Goal: Information Seeking & Learning: Learn about a topic

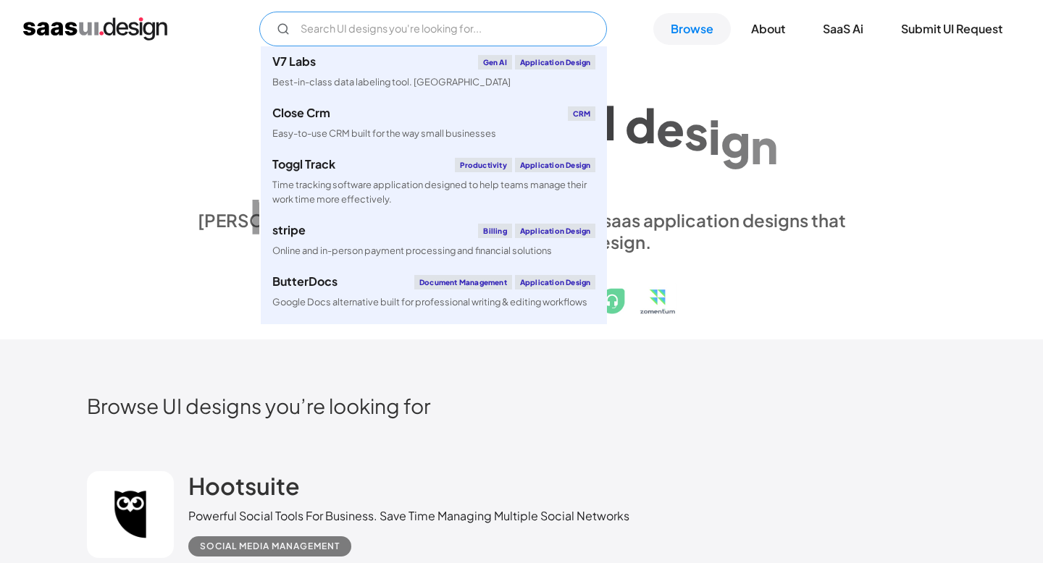
click at [337, 32] on input "Email Form" at bounding box center [433, 29] width 348 height 35
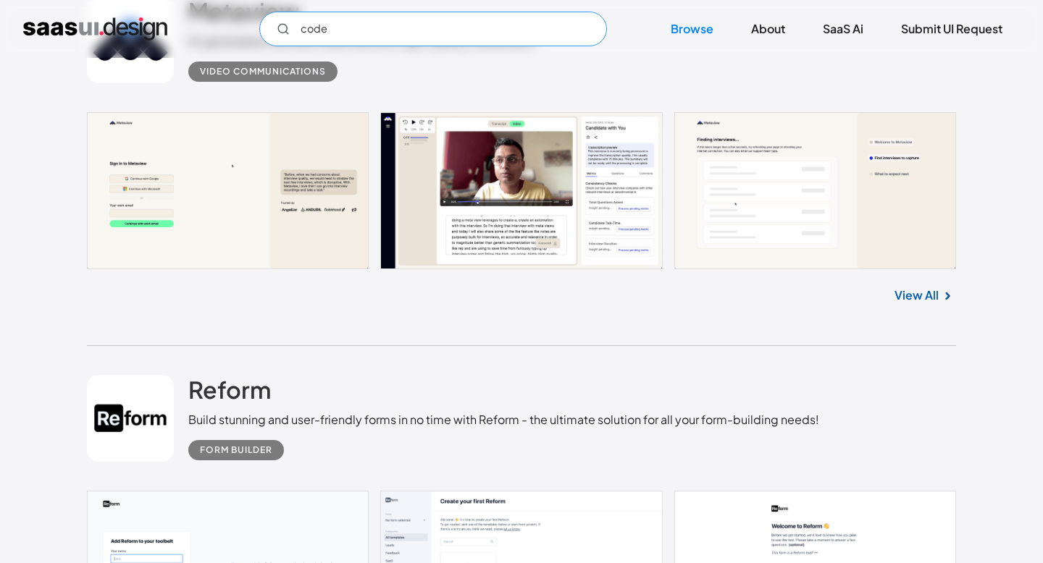
scroll to position [1704, 0]
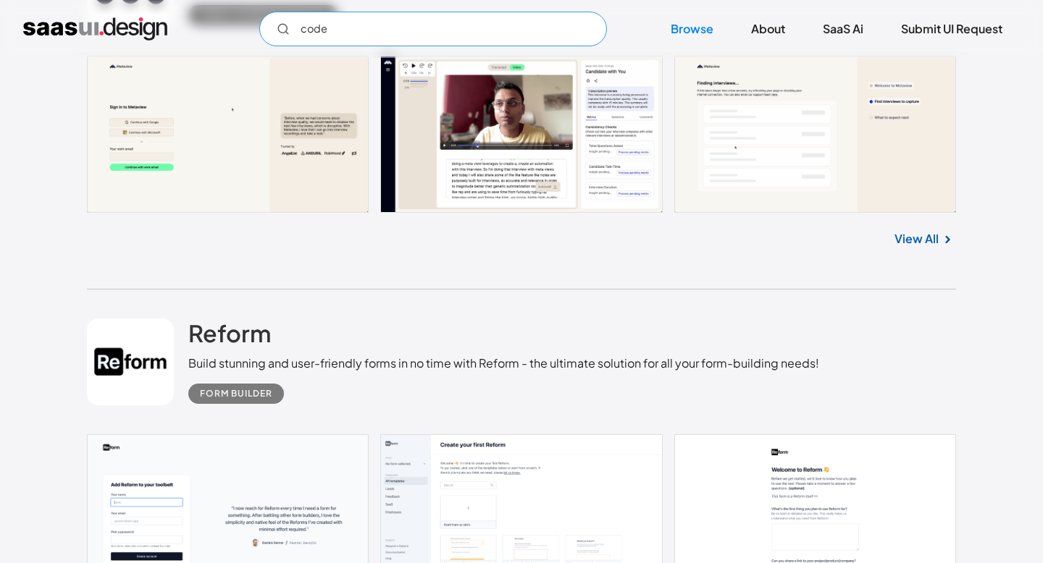
click at [336, 29] on input "code" at bounding box center [433, 29] width 348 height 35
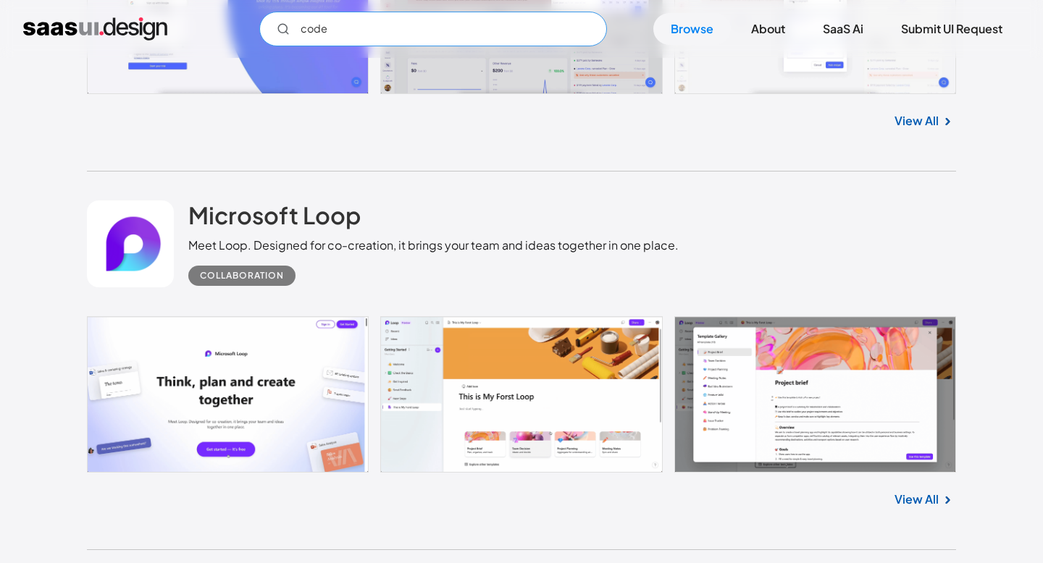
scroll to position [8597, 0]
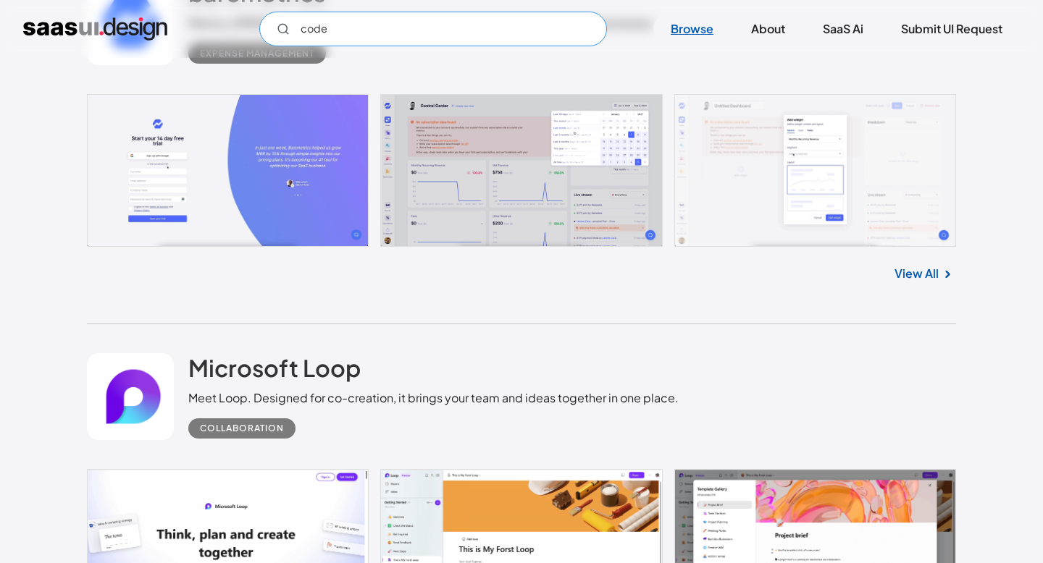
type input "code"
click at [676, 26] on link "Browse" at bounding box center [691, 29] width 77 height 32
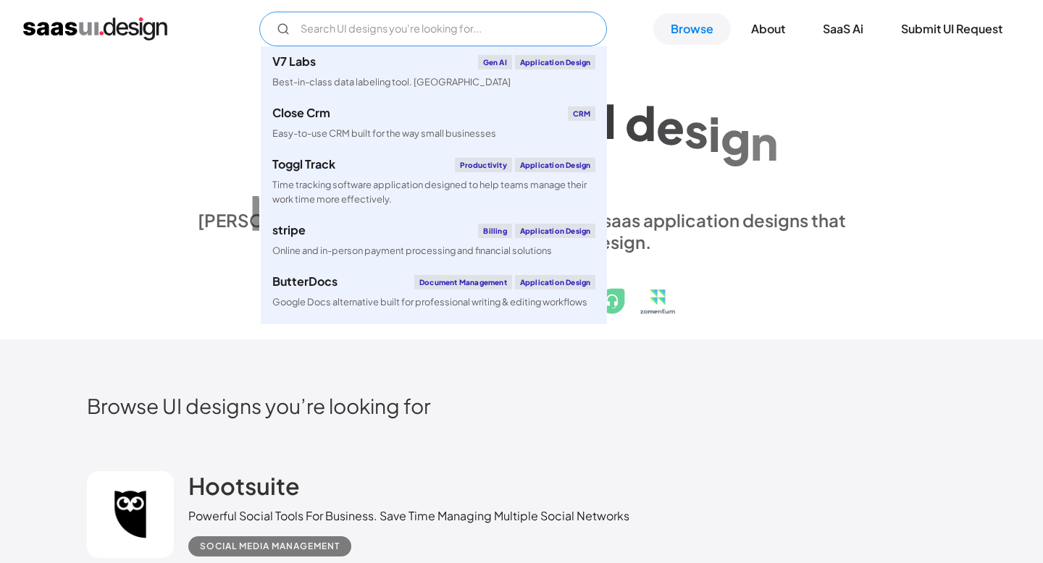
click at [466, 28] on input "Email Form" at bounding box center [433, 29] width 348 height 35
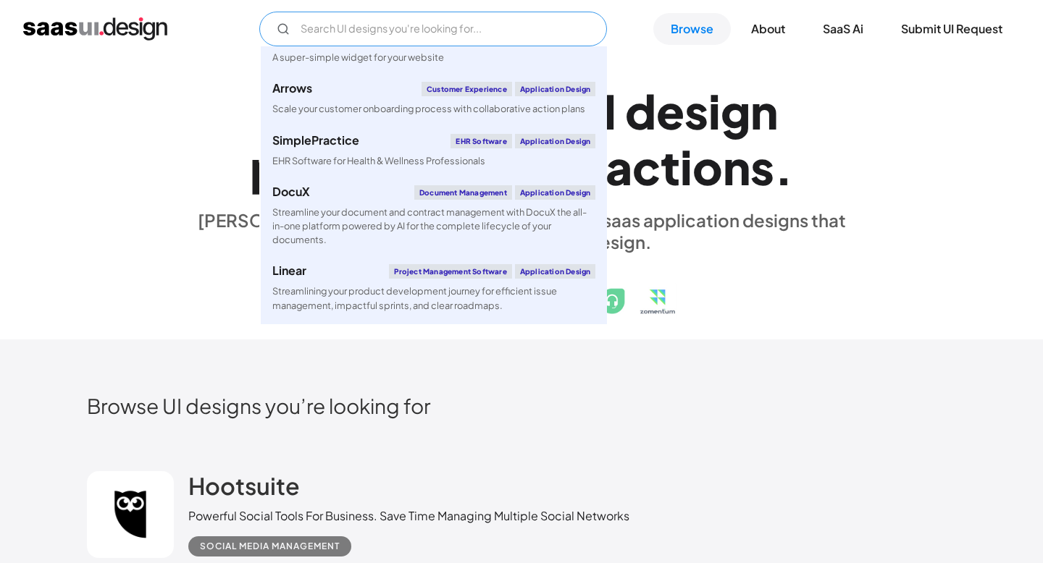
scroll to position [619, 0]
